Goal: Task Accomplishment & Management: Use online tool/utility

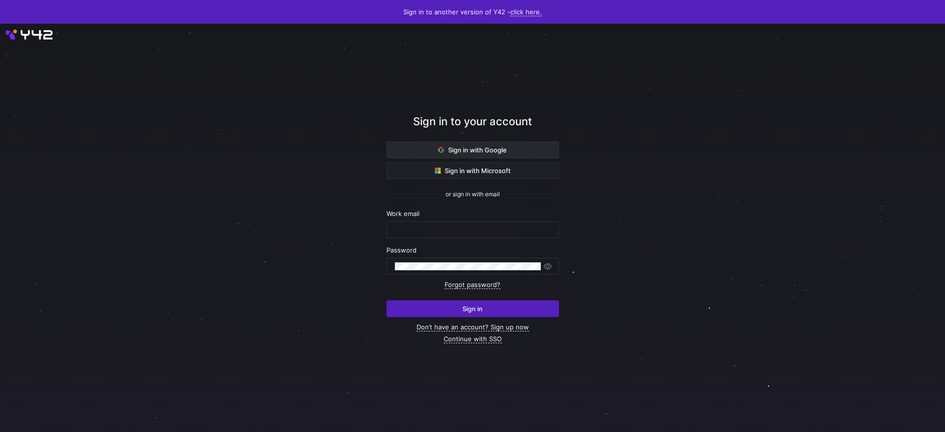
click at [496, 155] on span at bounding box center [472, 150] width 171 height 16
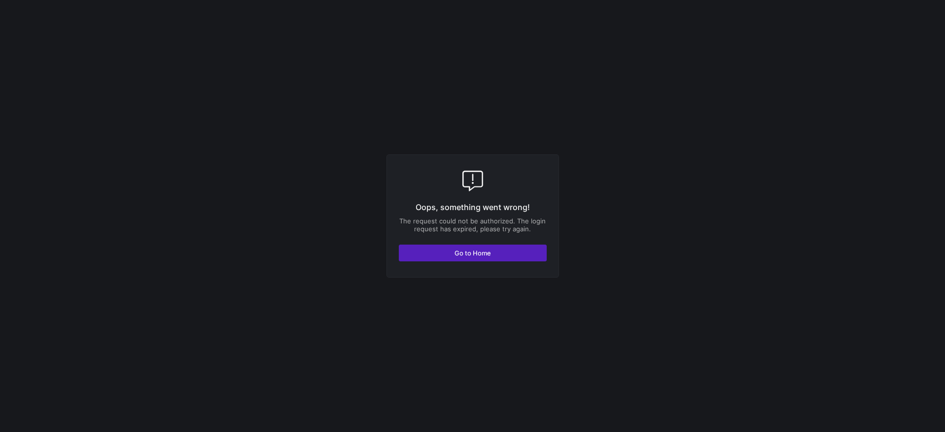
click at [463, 265] on div "Oops, something went wrong! The request could not be authorized. The login requ…" at bounding box center [472, 215] width 172 height 123
click at [466, 260] on span "button" at bounding box center [472, 253] width 147 height 16
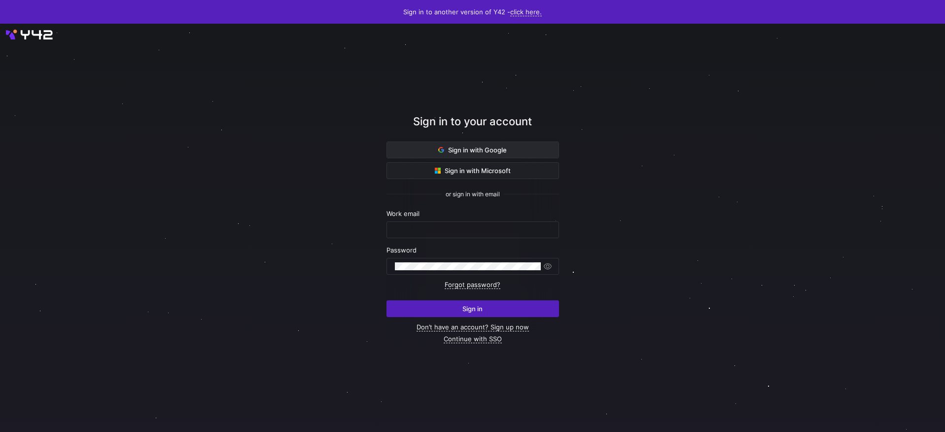
click at [457, 153] on span "Sign in with Google" at bounding box center [472, 150] width 68 height 8
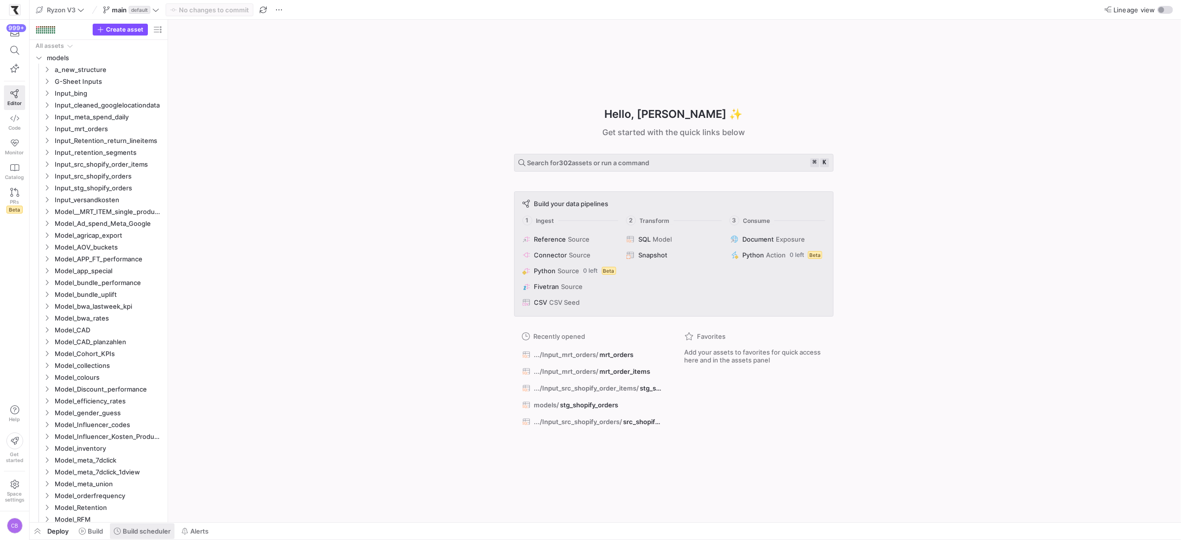
click at [158, 532] on span "Build scheduler" at bounding box center [147, 531] width 48 height 8
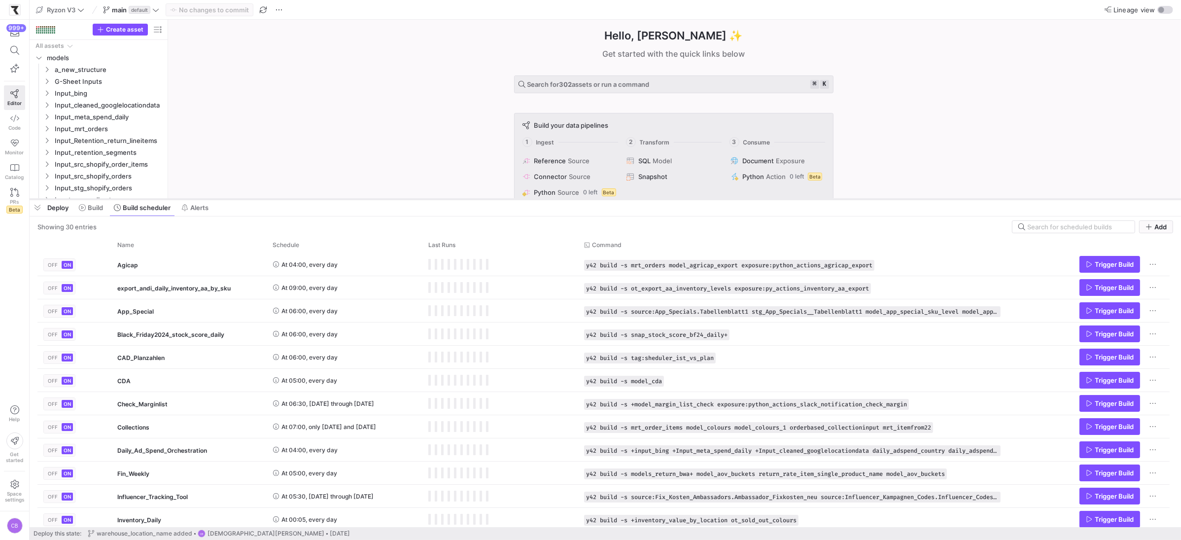
drag, startPoint x: 689, startPoint y: 361, endPoint x: 716, endPoint y: 170, distance: 193.5
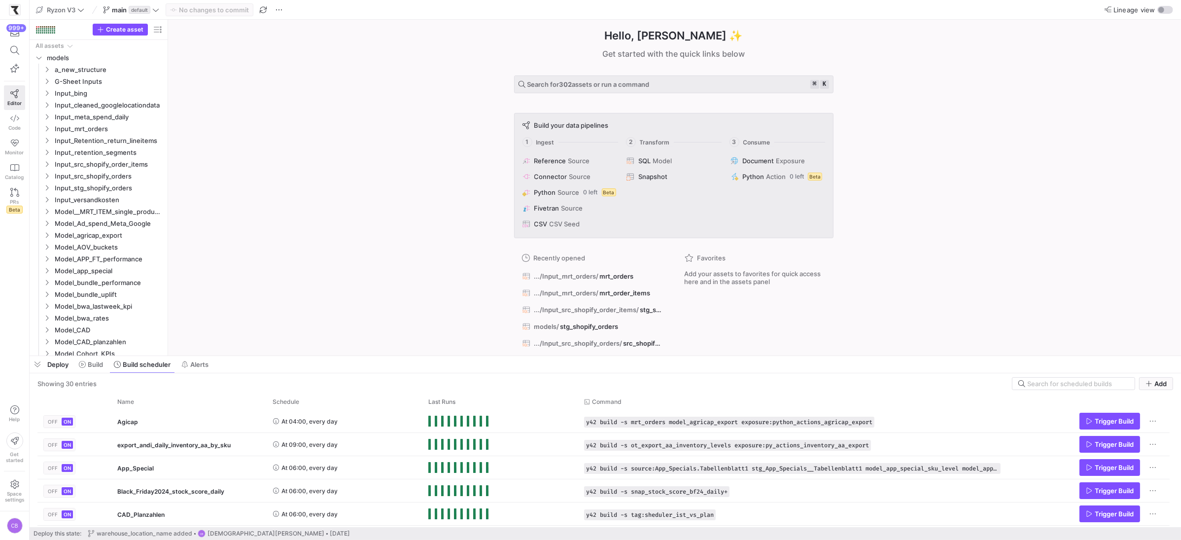
drag, startPoint x: 781, startPoint y: 170, endPoint x: 788, endPoint y: 335, distance: 165.3
